Goal: Information Seeking & Learning: Check status

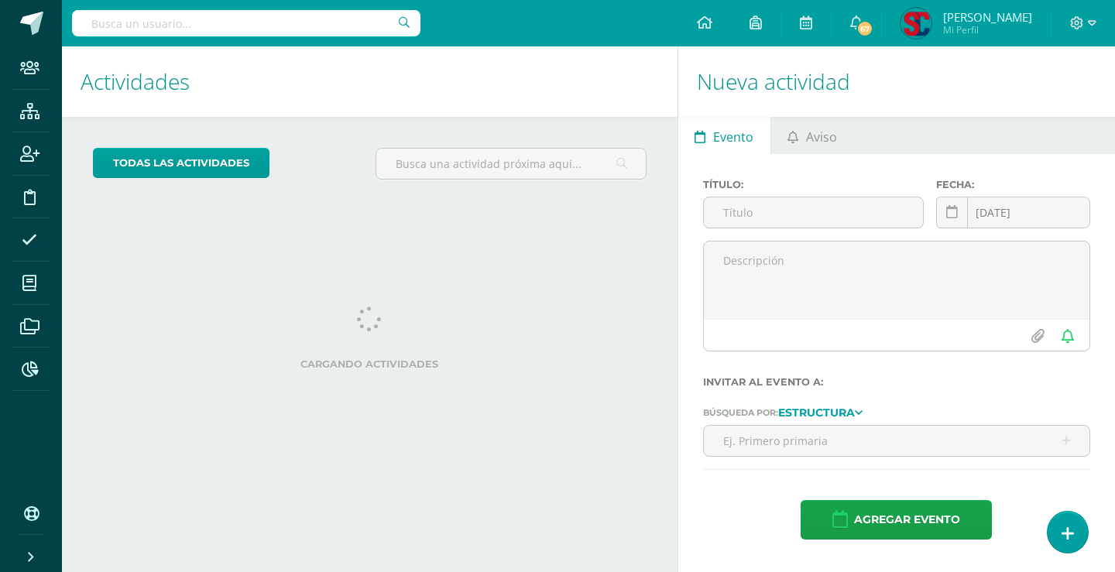
click at [281, 22] on input "text" at bounding box center [246, 23] width 348 height 26
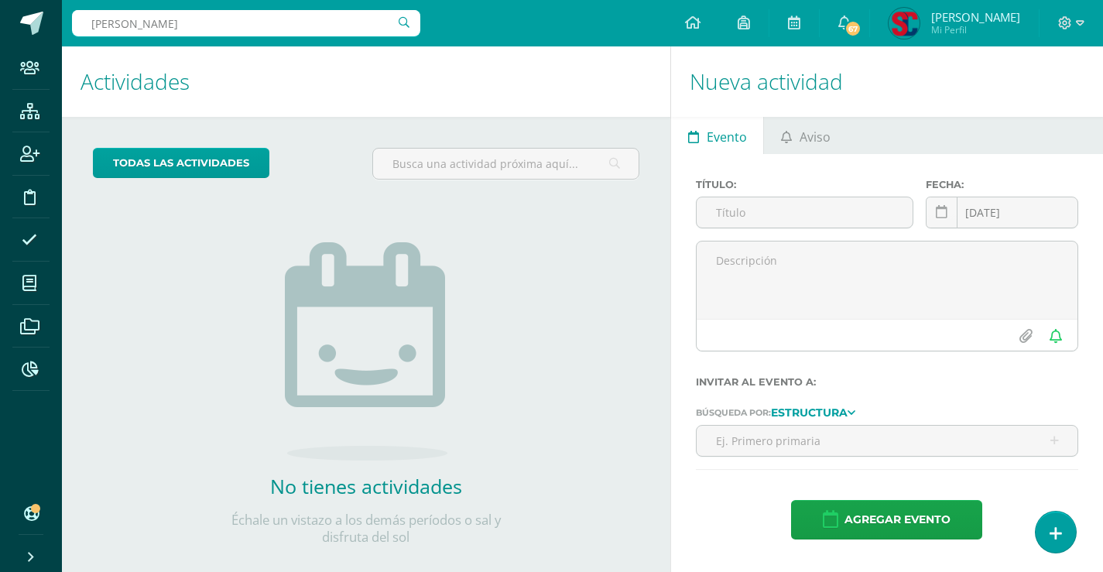
type input "cameros"
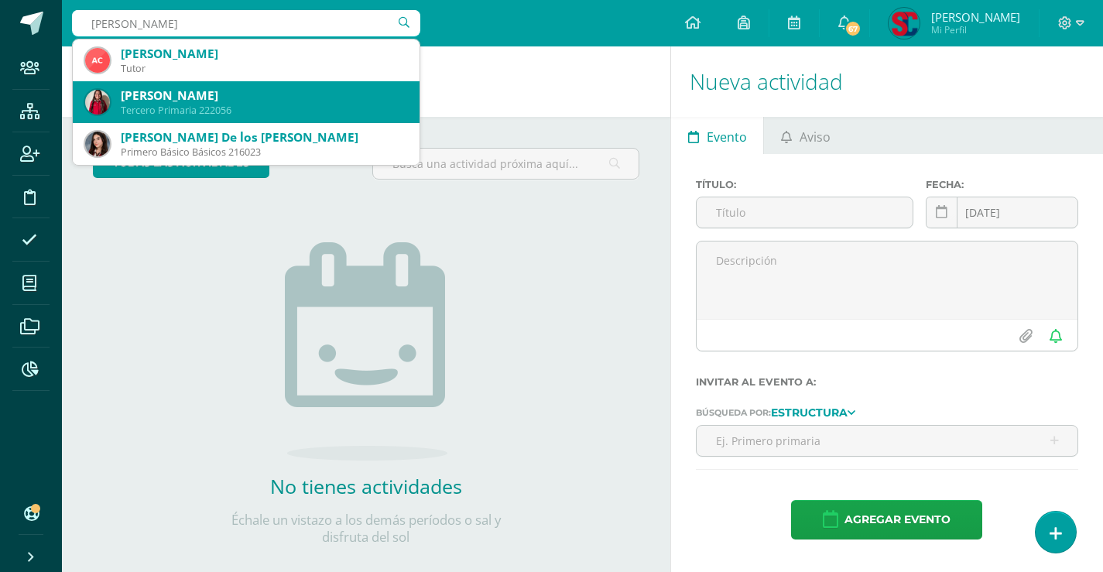
click at [278, 96] on div "Danna Valeria Cameros Castillo" at bounding box center [264, 95] width 286 height 16
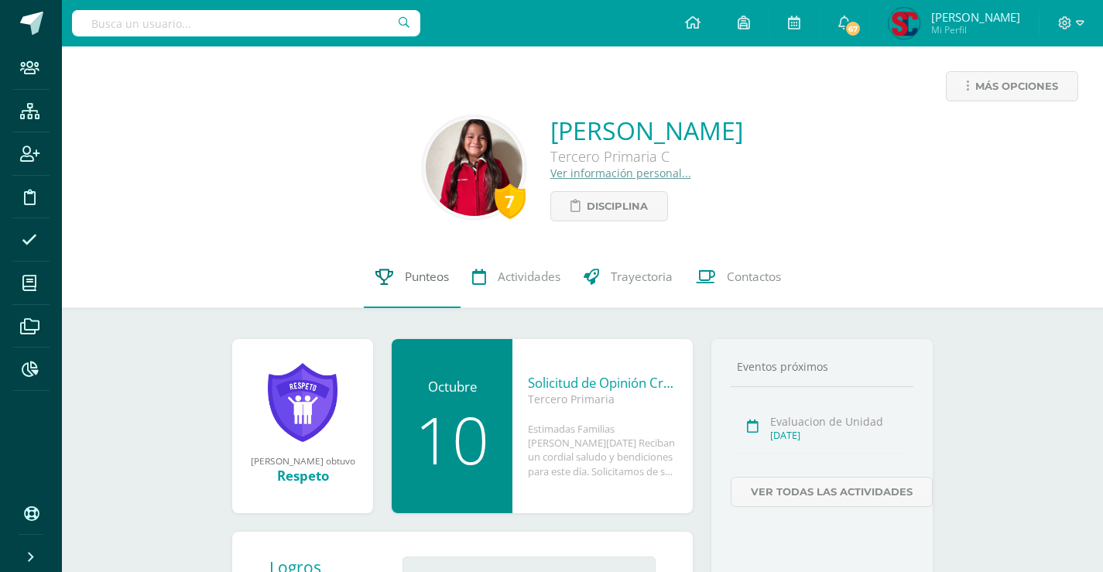
click at [406, 276] on span "Punteos" at bounding box center [427, 277] width 44 height 16
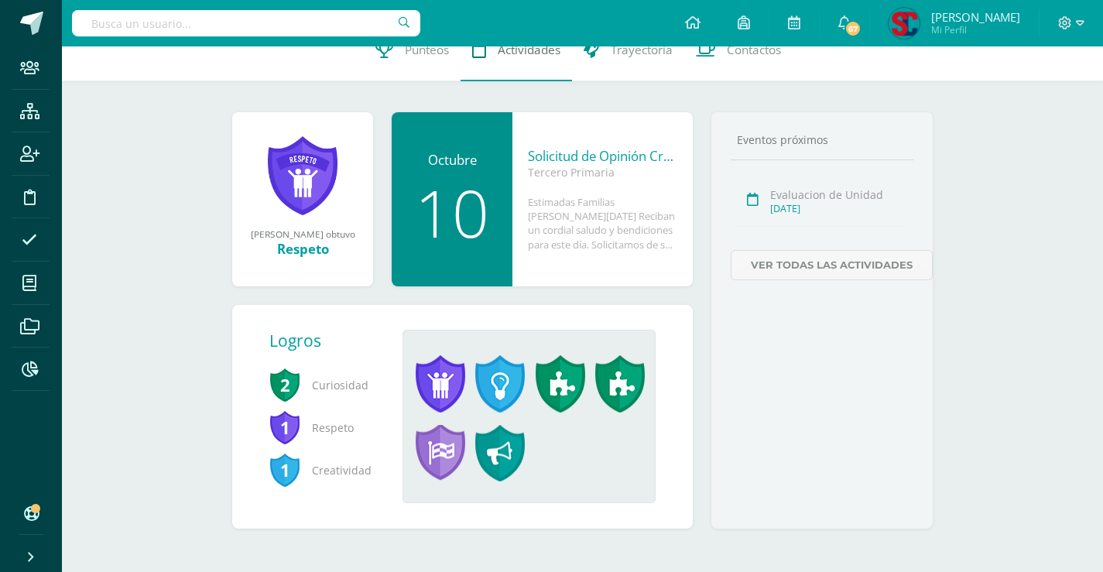
scroll to position [72, 0]
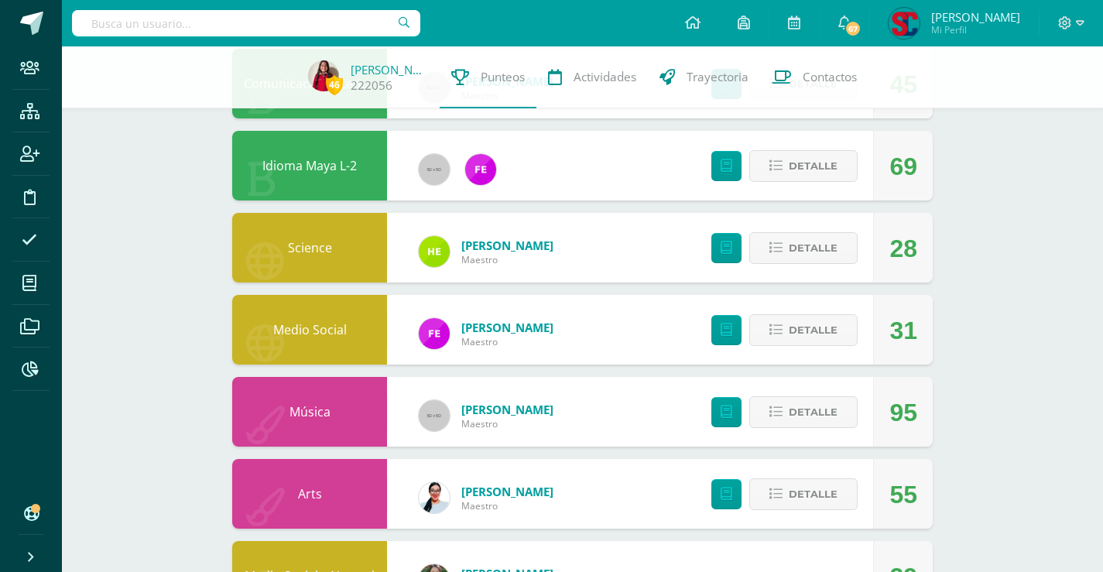
scroll to position [766, 0]
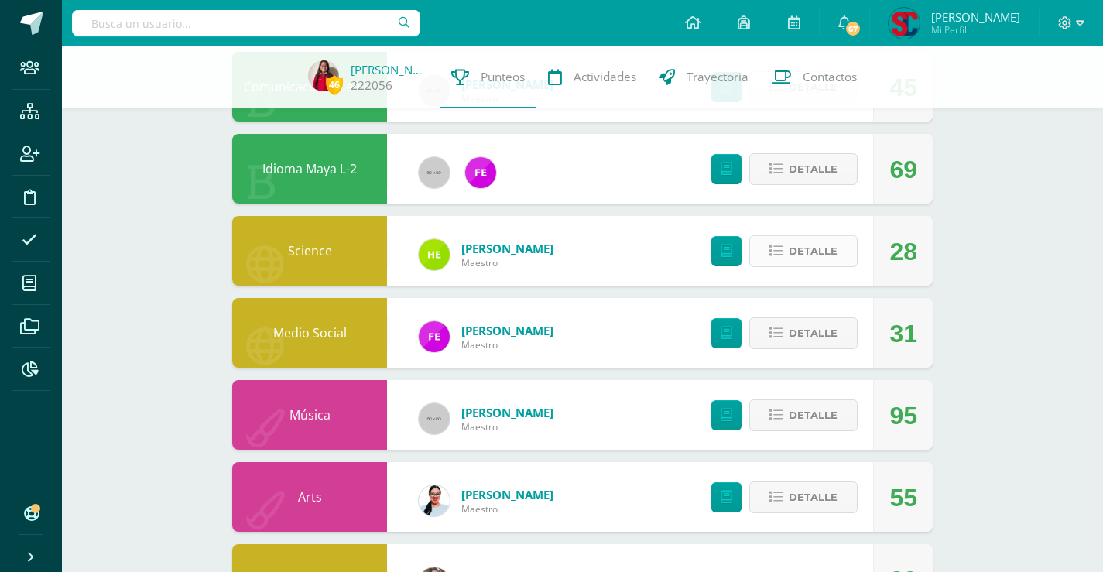
click at [817, 248] on span "Detalle" at bounding box center [813, 251] width 49 height 29
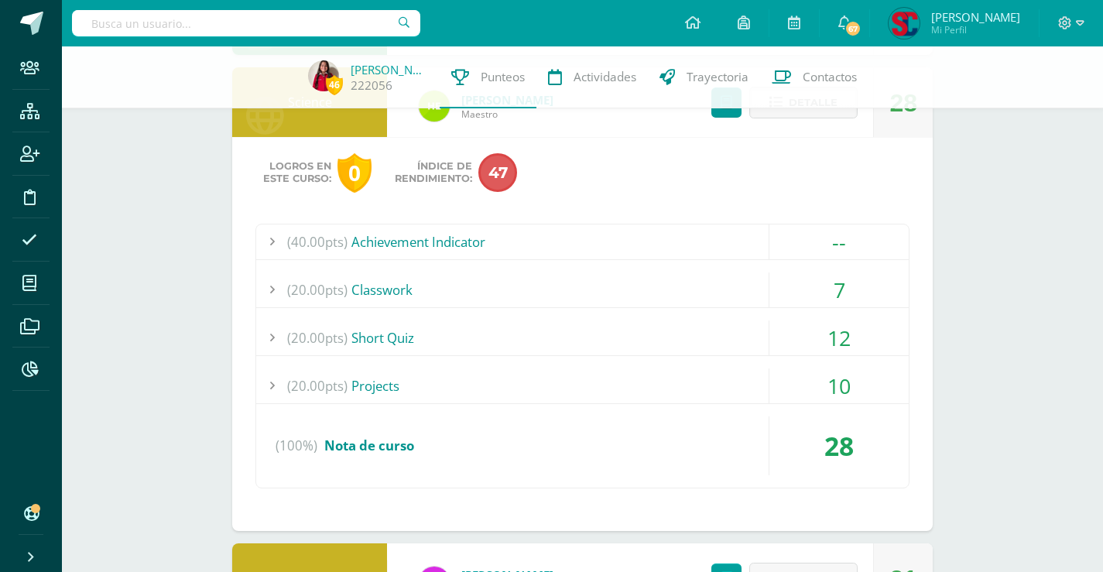
scroll to position [921, 0]
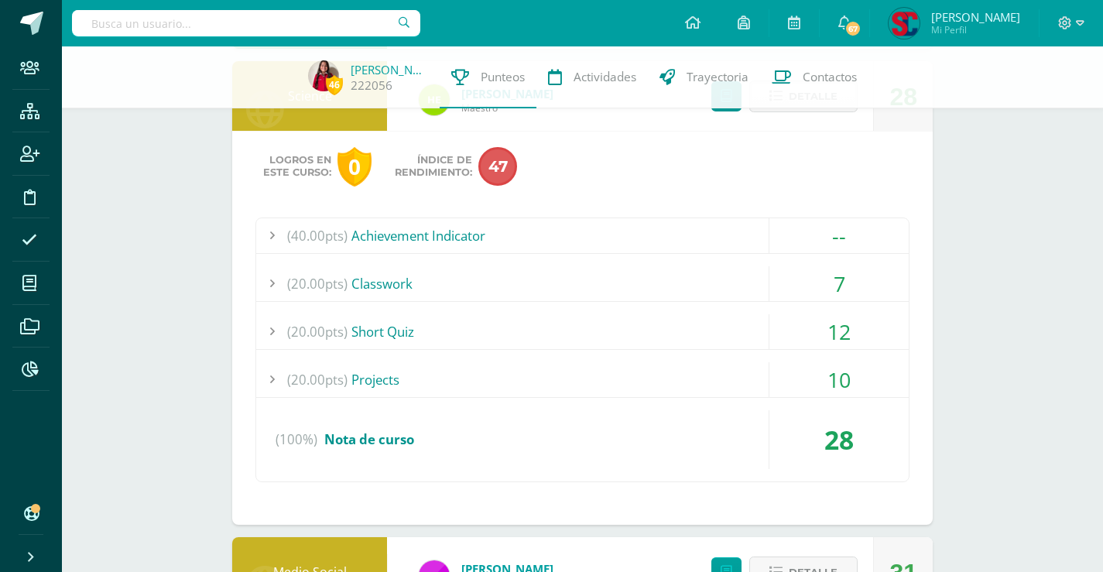
click at [421, 324] on div "(20.00pts) Short Quiz" at bounding box center [582, 331] width 653 height 35
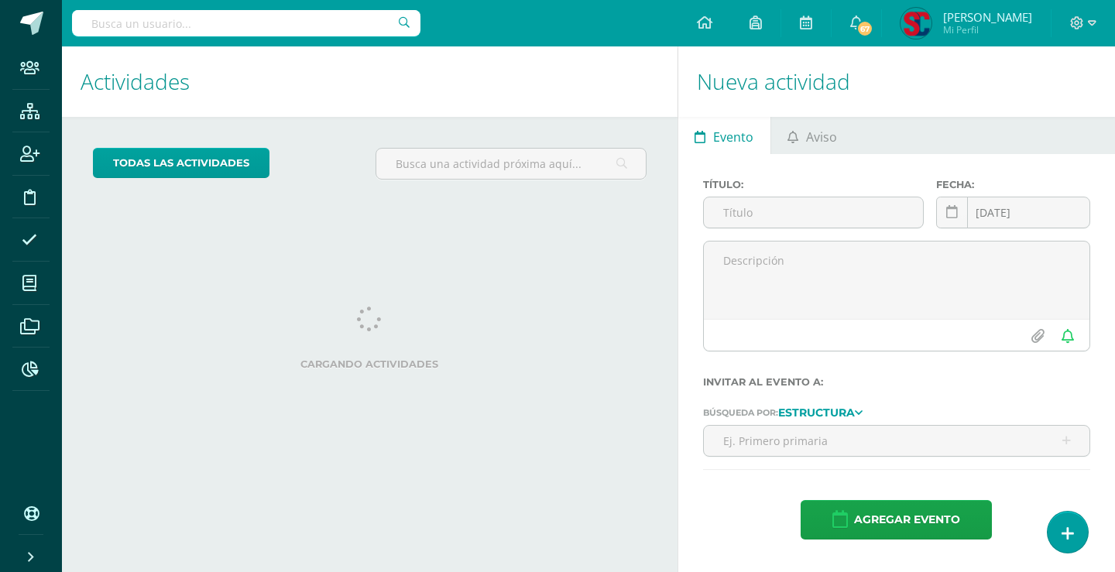
click at [212, 26] on input "text" at bounding box center [246, 23] width 348 height 26
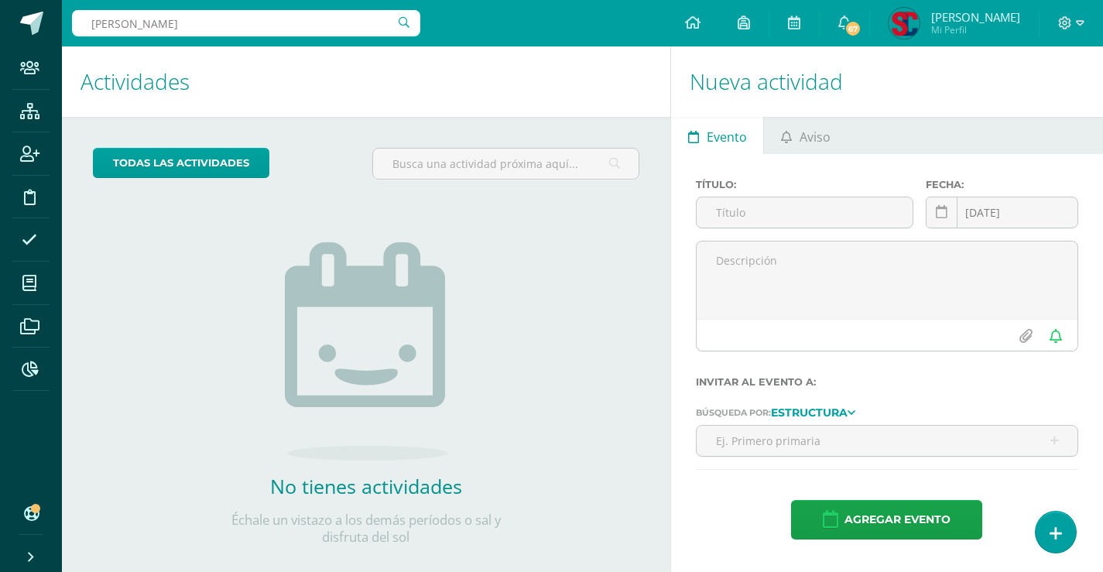
type input "[PERSON_NAME]"
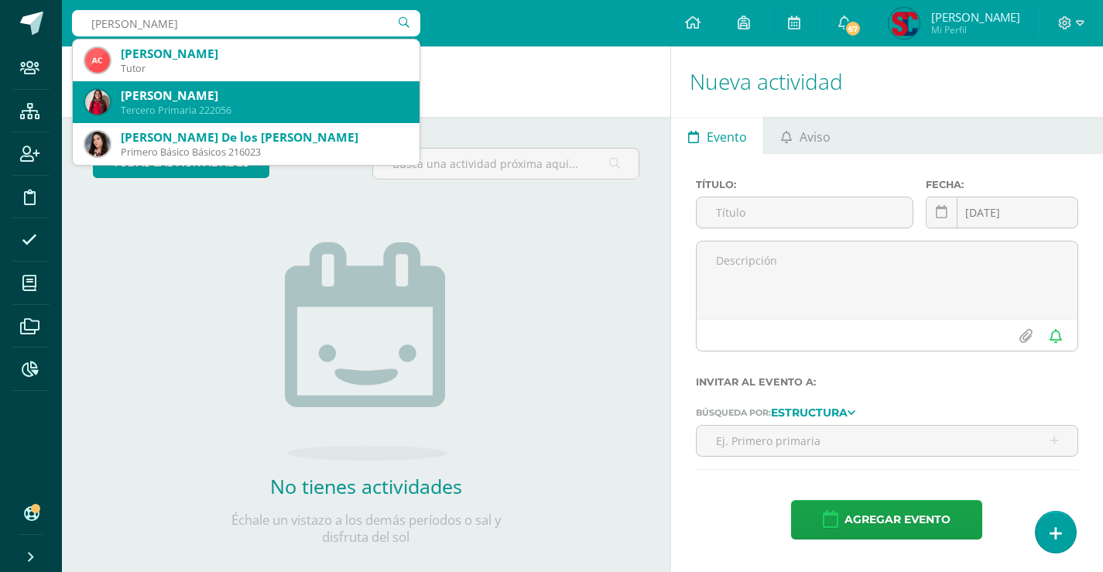
click at [262, 105] on div "Tercero Primaria 222056" at bounding box center [264, 110] width 286 height 13
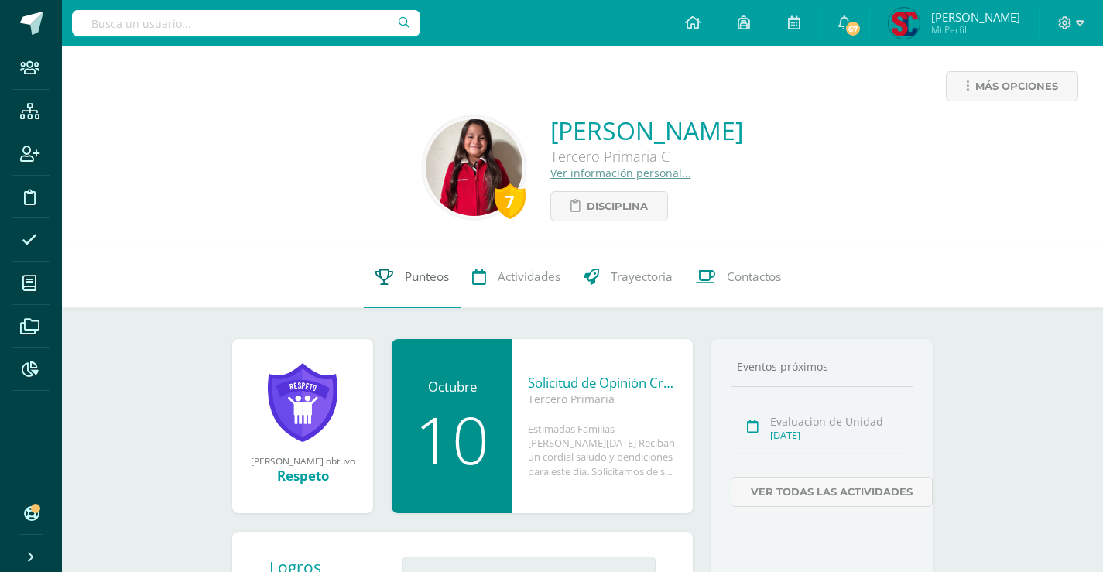
click at [416, 272] on span "Punteos" at bounding box center [427, 277] width 44 height 16
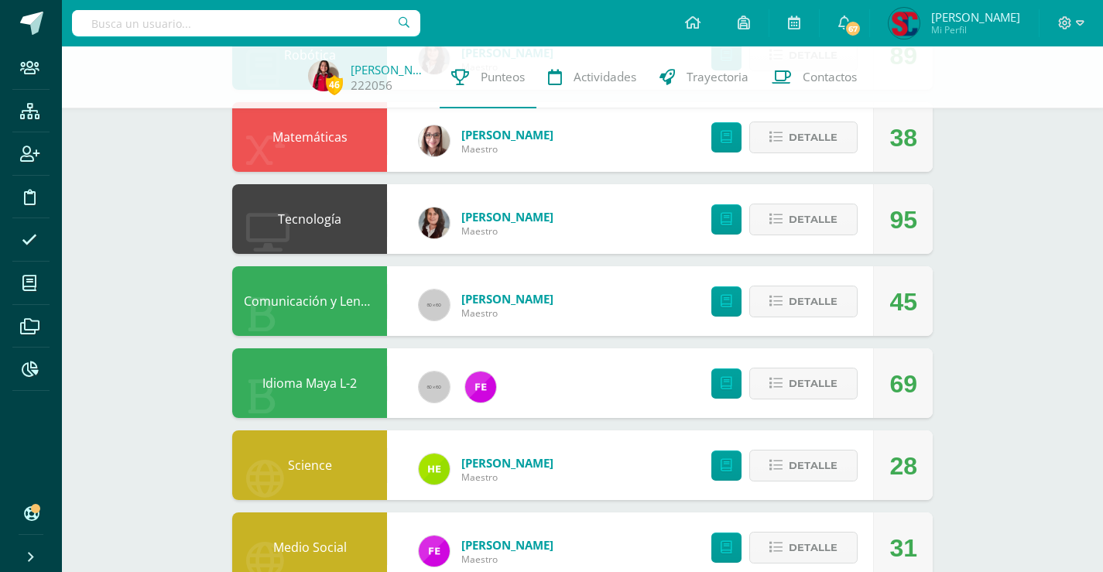
scroll to position [697, 0]
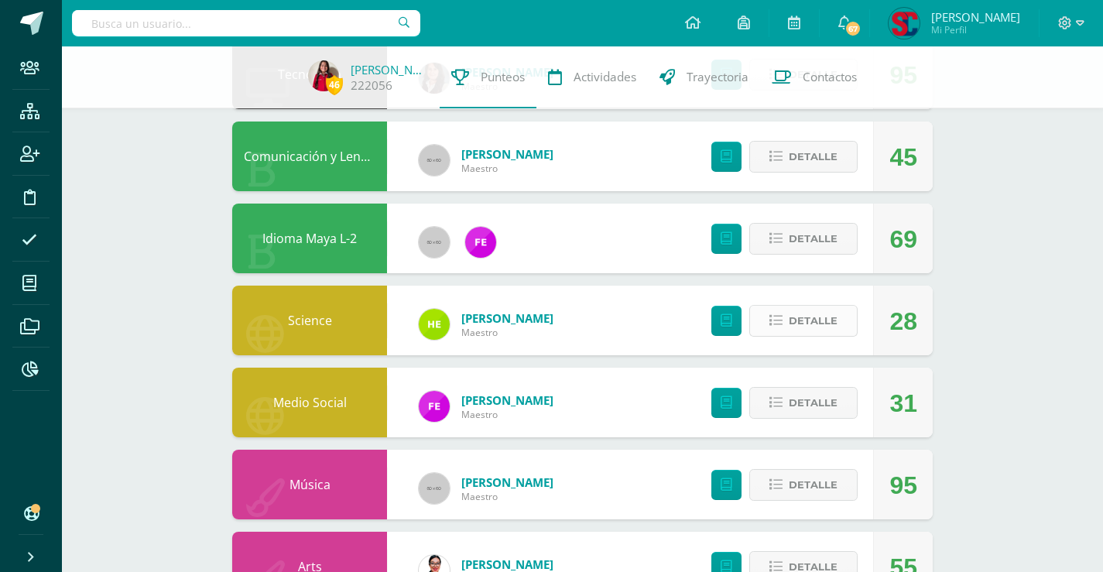
click at [784, 324] on button "Detalle" at bounding box center [803, 321] width 108 height 32
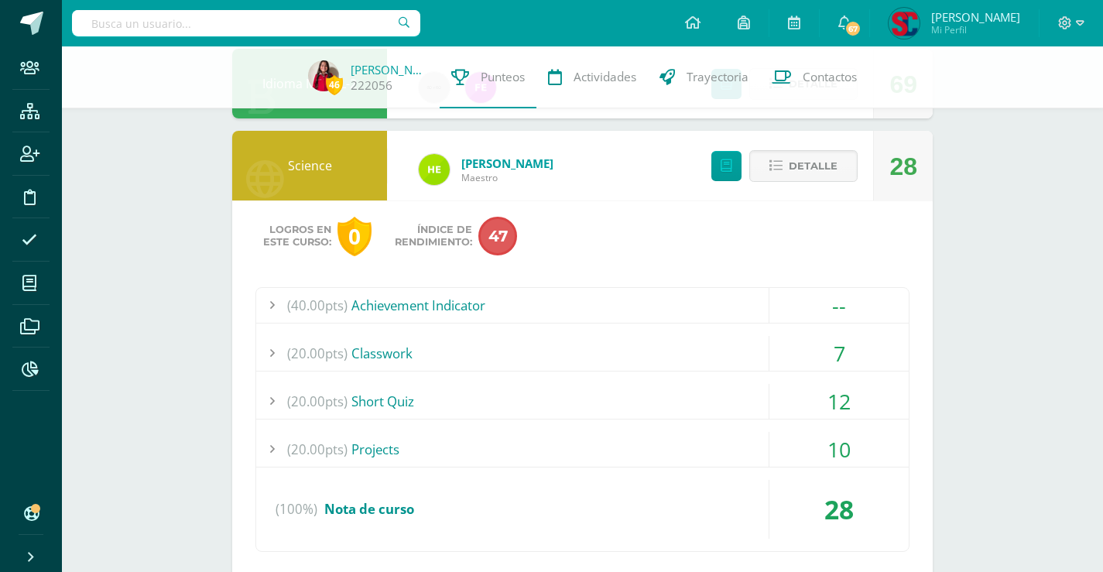
scroll to position [929, 0]
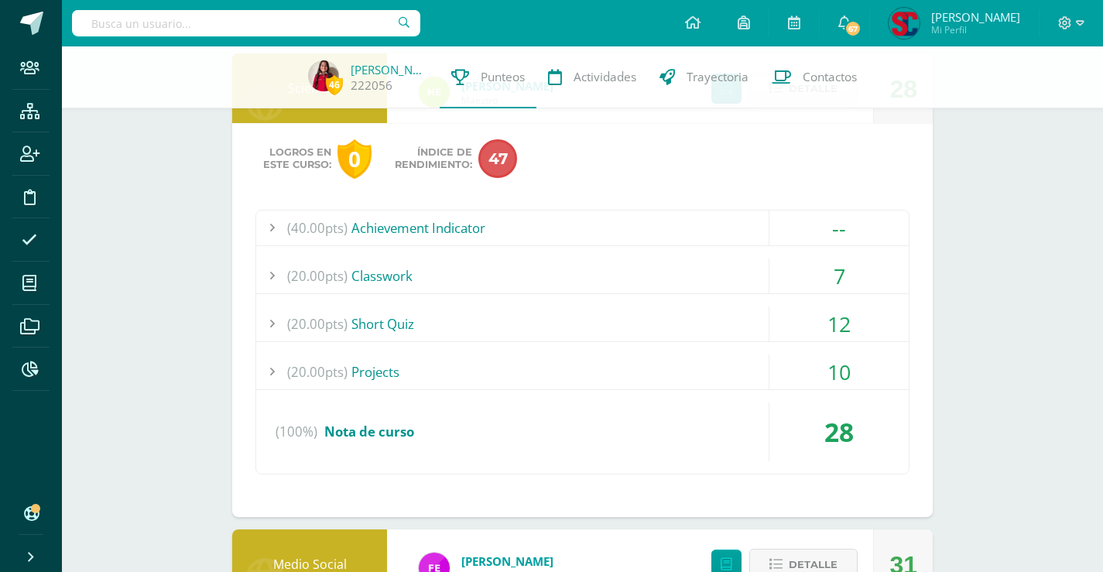
click at [375, 375] on div "(20.00pts) Projects" at bounding box center [582, 372] width 653 height 35
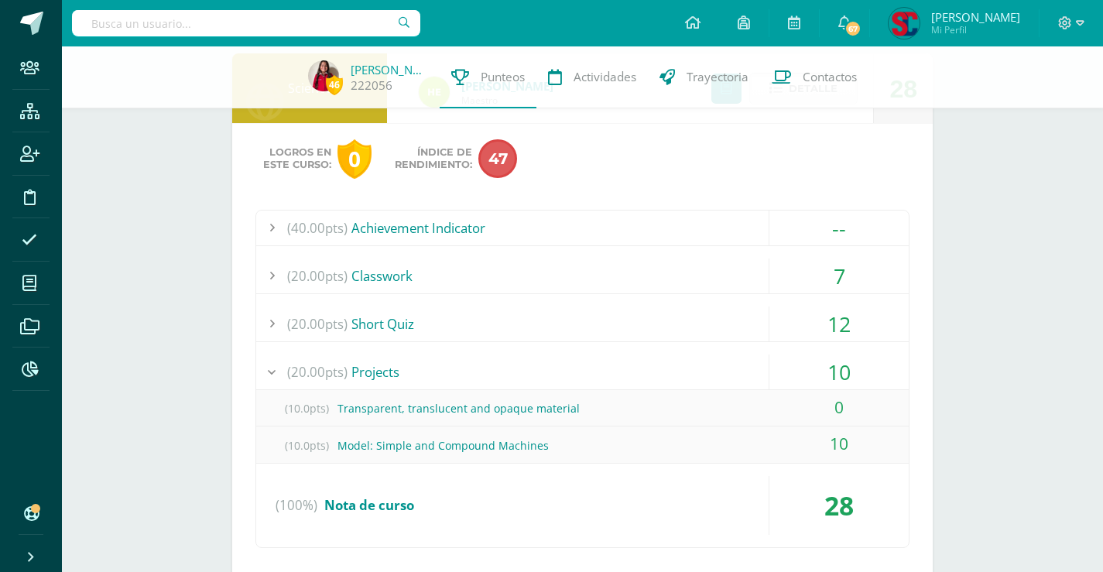
click at [476, 307] on div "(20.00pts) Short Quiz" at bounding box center [582, 324] width 653 height 35
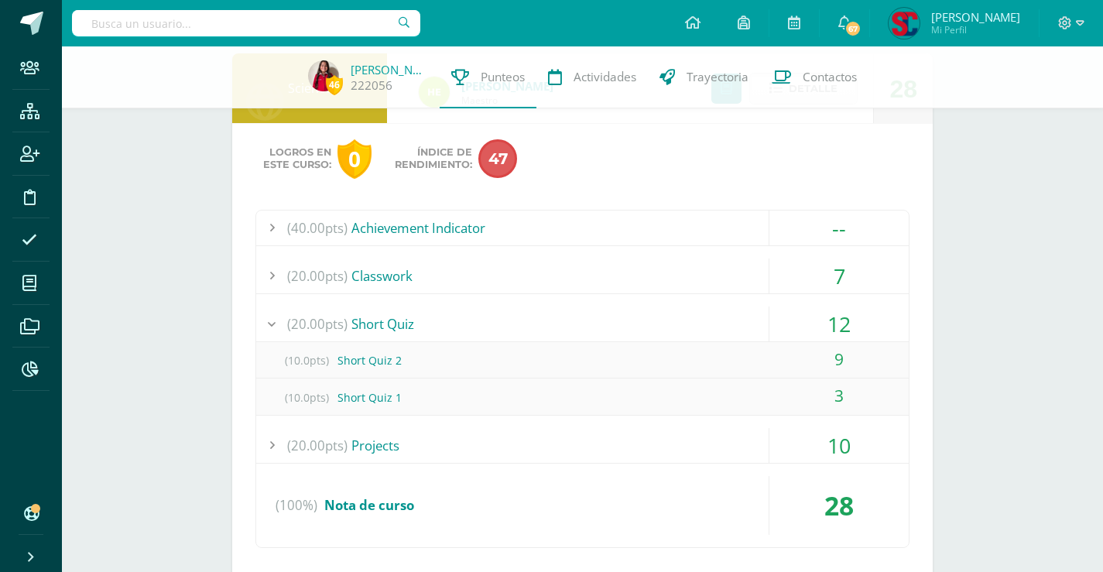
click at [375, 265] on div "(20.00pts) Classwork" at bounding box center [582, 276] width 653 height 35
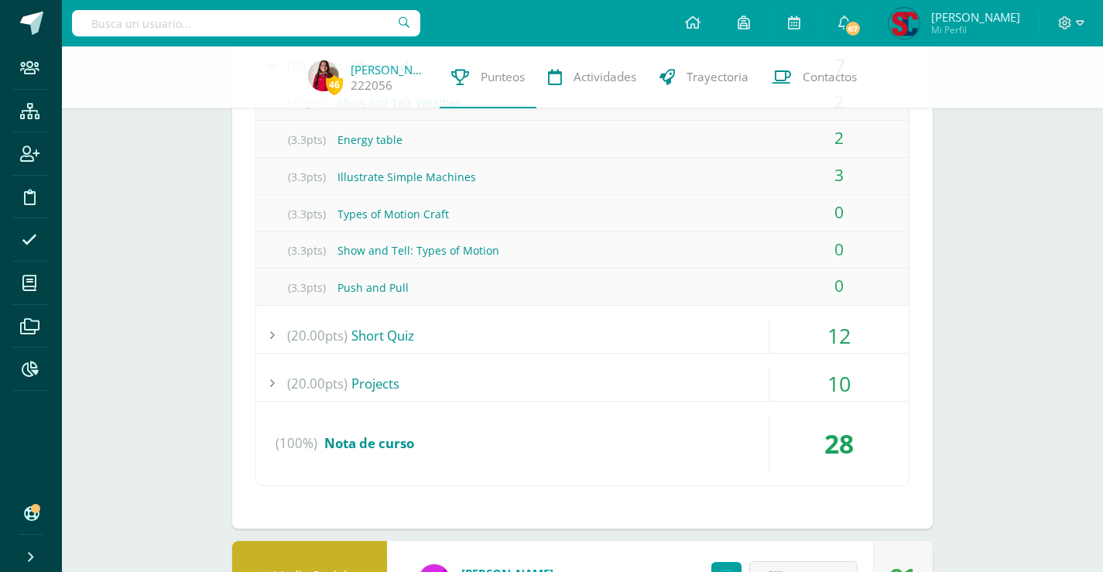
scroll to position [1161, 0]
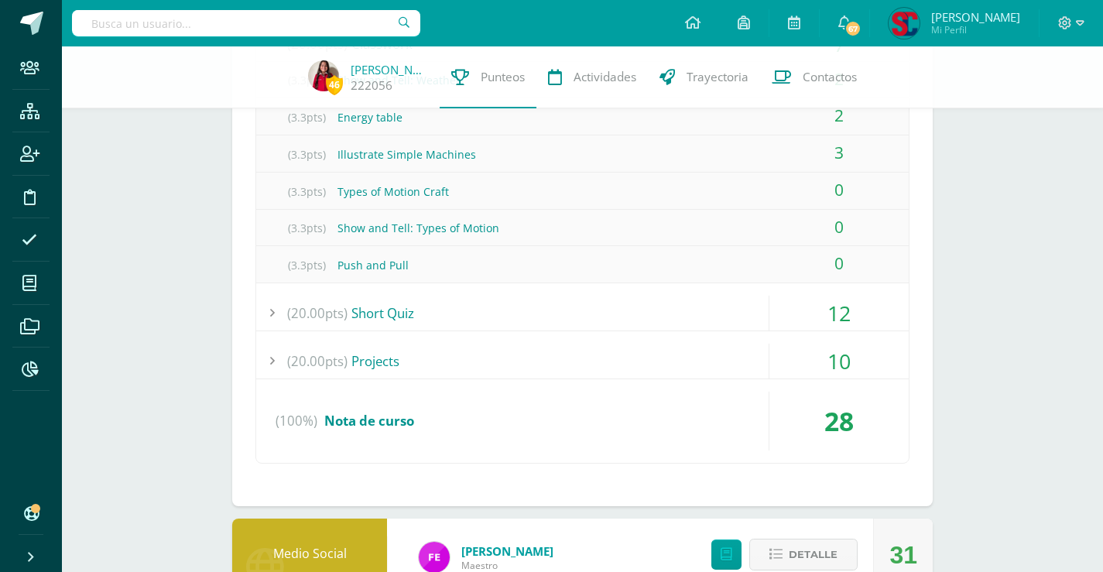
click at [375, 353] on div "(20.00pts) Projects" at bounding box center [582, 361] width 653 height 35
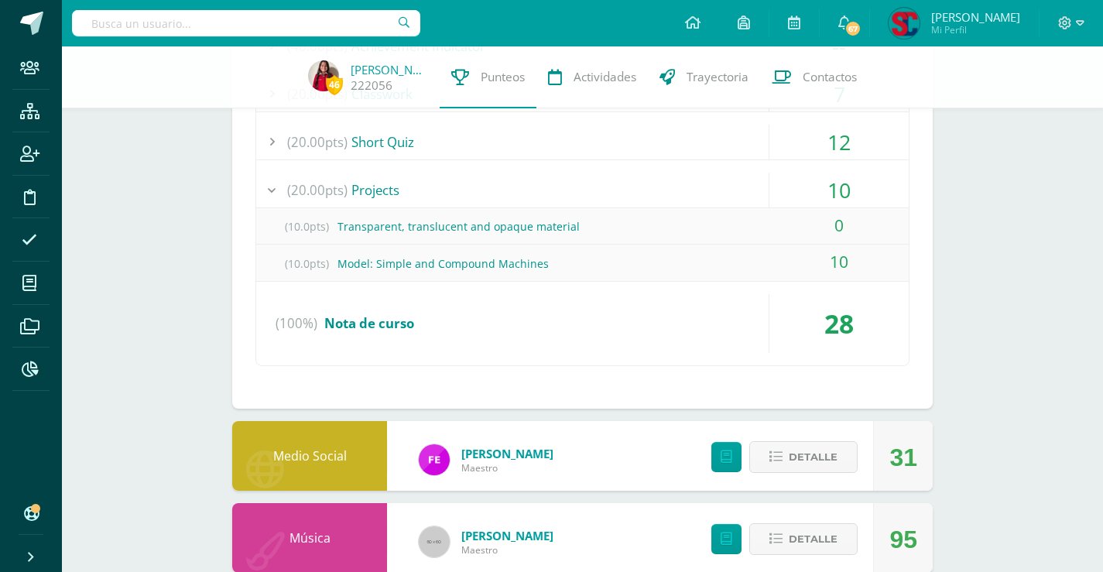
scroll to position [1084, 0]
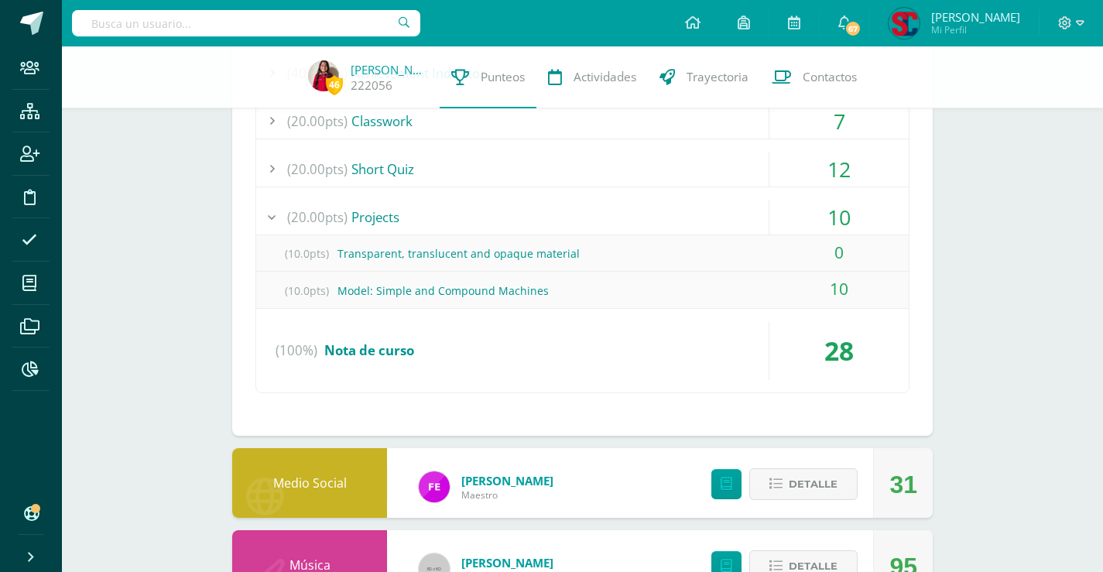
click at [384, 211] on div "(20.00pts) Projects" at bounding box center [582, 217] width 653 height 35
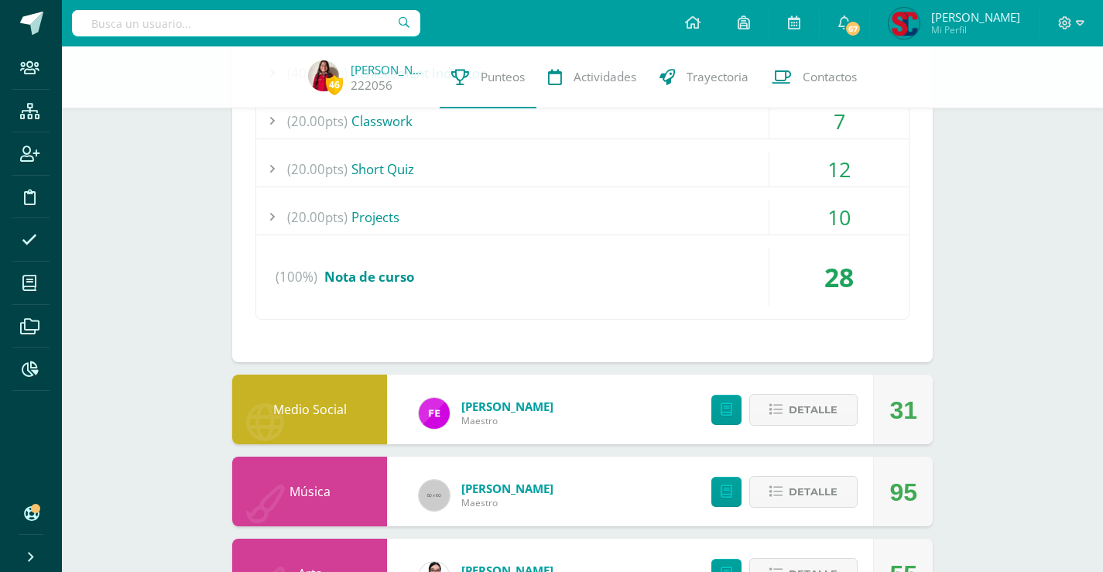
click at [384, 211] on div "(20.00pts) Projects" at bounding box center [582, 217] width 653 height 35
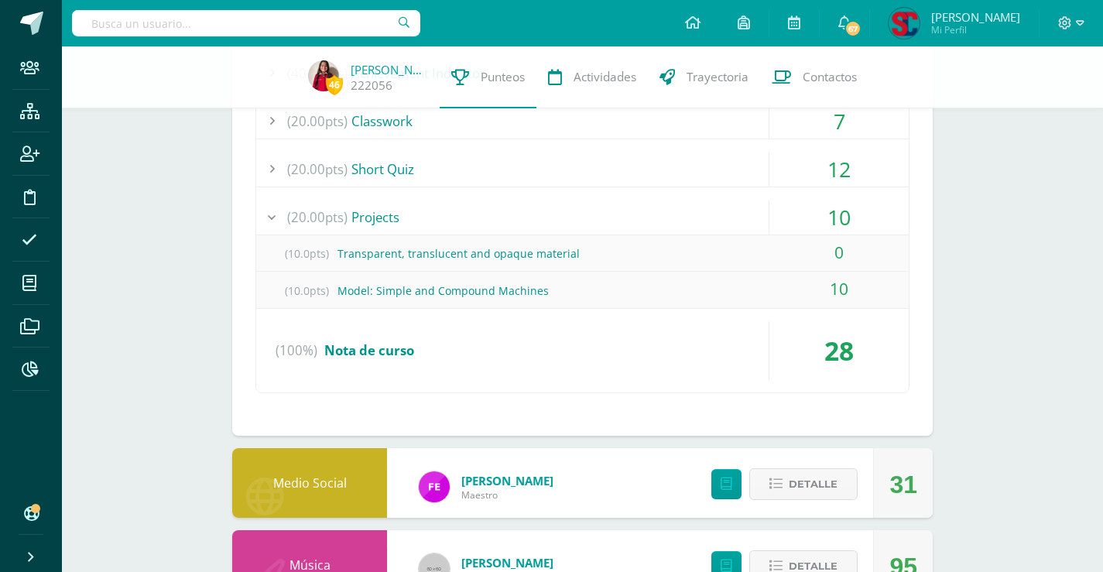
click at [384, 211] on div "(20.00pts) Projects" at bounding box center [582, 217] width 653 height 35
